Goal: Task Accomplishment & Management: Manage account settings

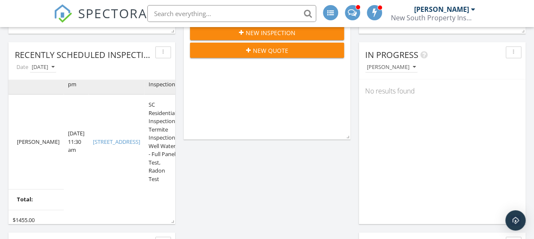
scroll to position [78, 0]
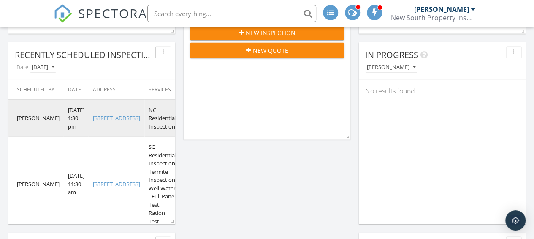
click at [106, 130] on td "1241 Assembly St, Belmont, NC 28012" at bounding box center [117, 118] width 56 height 37
click at [98, 119] on link "[STREET_ADDRESS]" at bounding box center [116, 118] width 47 height 8
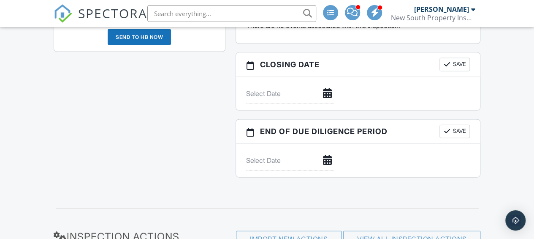
scroll to position [929, 0]
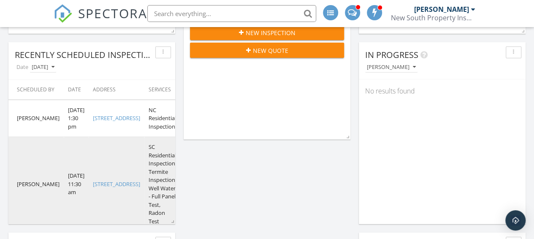
click at [98, 187] on link "2003 Briarwood Cir, Fort Mill, SC 29715" at bounding box center [116, 184] width 47 height 8
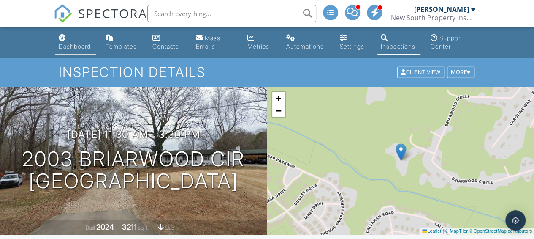
click at [78, 47] on div "Dashboard" at bounding box center [75, 46] width 32 height 7
